Goal: Transaction & Acquisition: Book appointment/travel/reservation

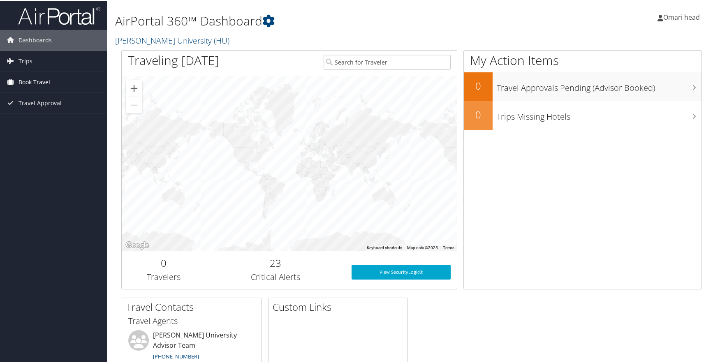
click at [43, 84] on span "Book Travel" at bounding box center [34, 81] width 32 height 21
click at [45, 108] on link "Book/Manage Online Trips" at bounding box center [53, 110] width 107 height 12
